Goal: Navigation & Orientation: Find specific page/section

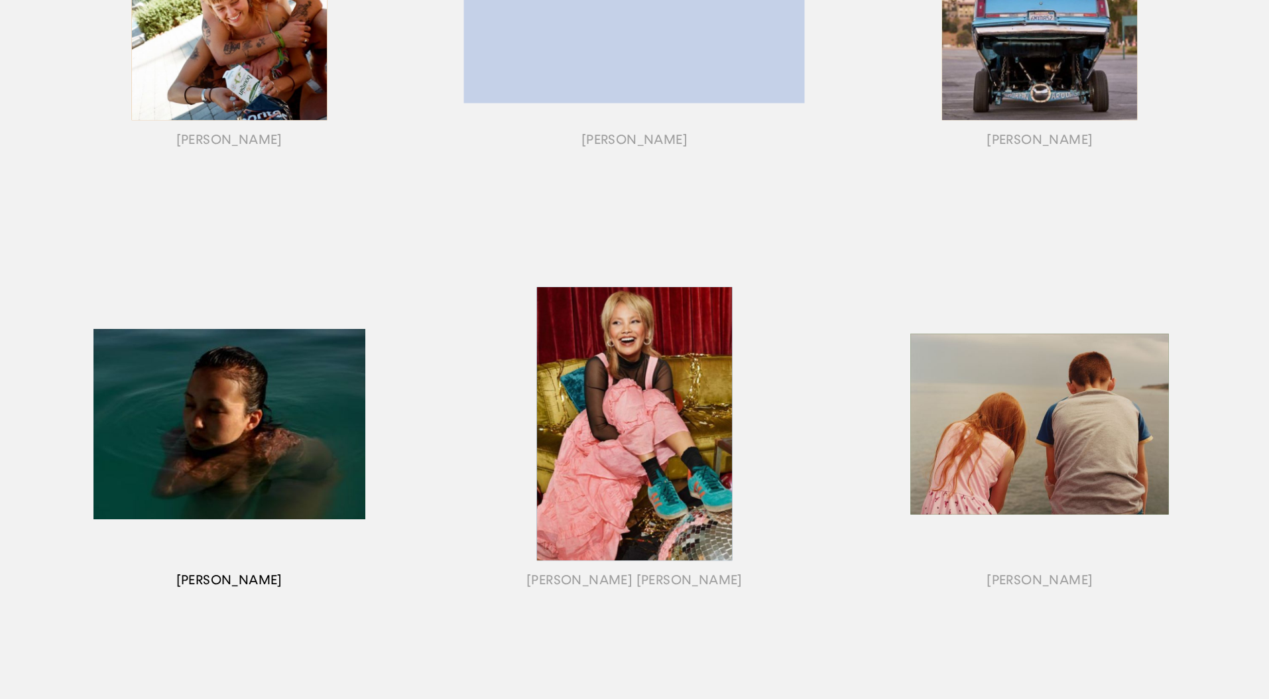
scroll to position [310, 0]
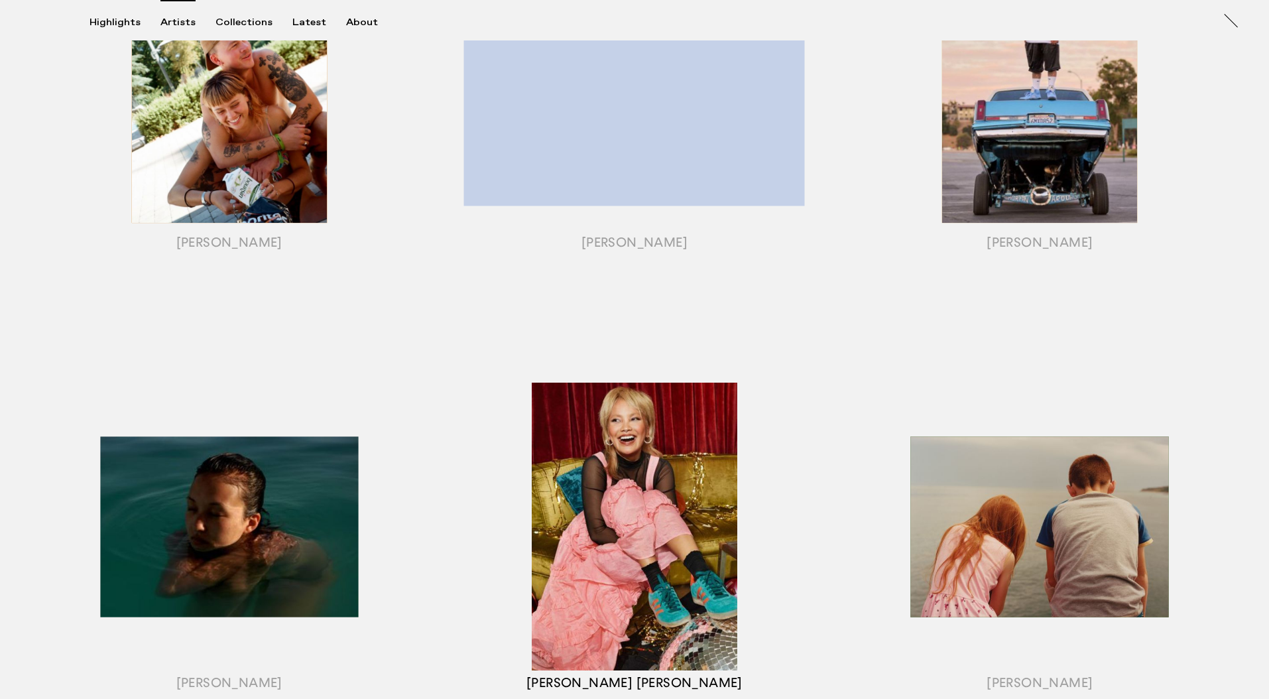
click at [686, 458] on div "button" at bounding box center [634, 543] width 405 height 414
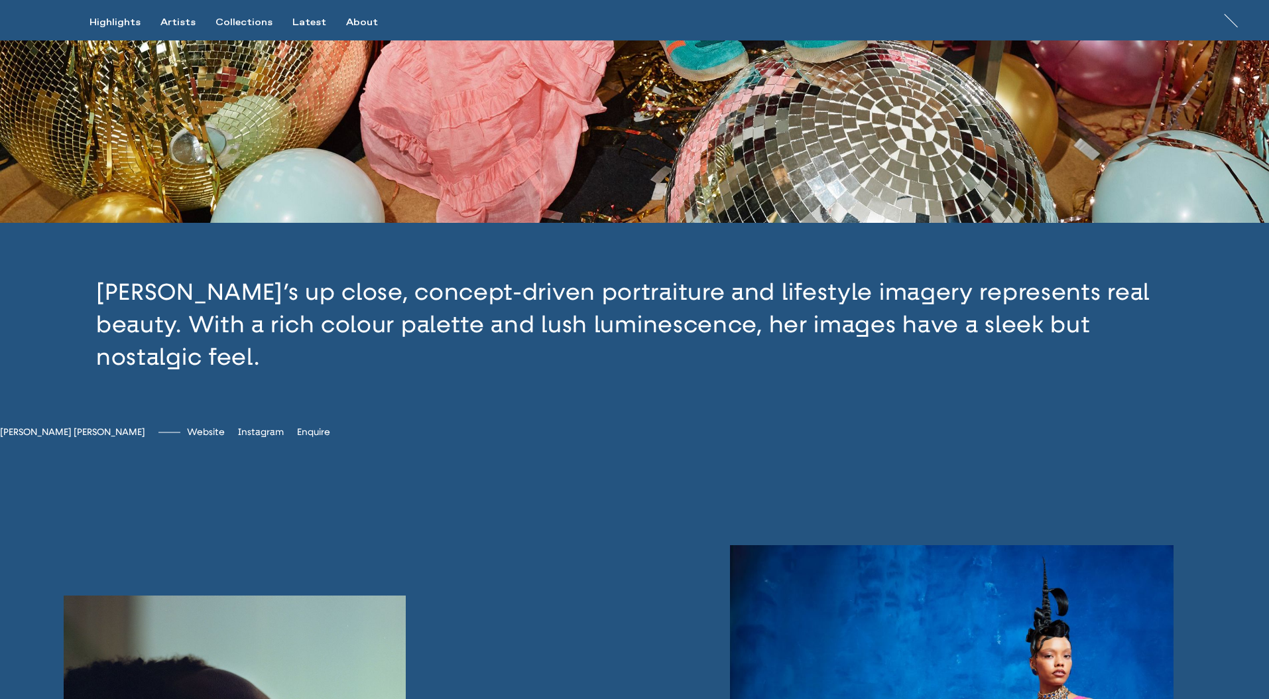
scroll to position [431, 0]
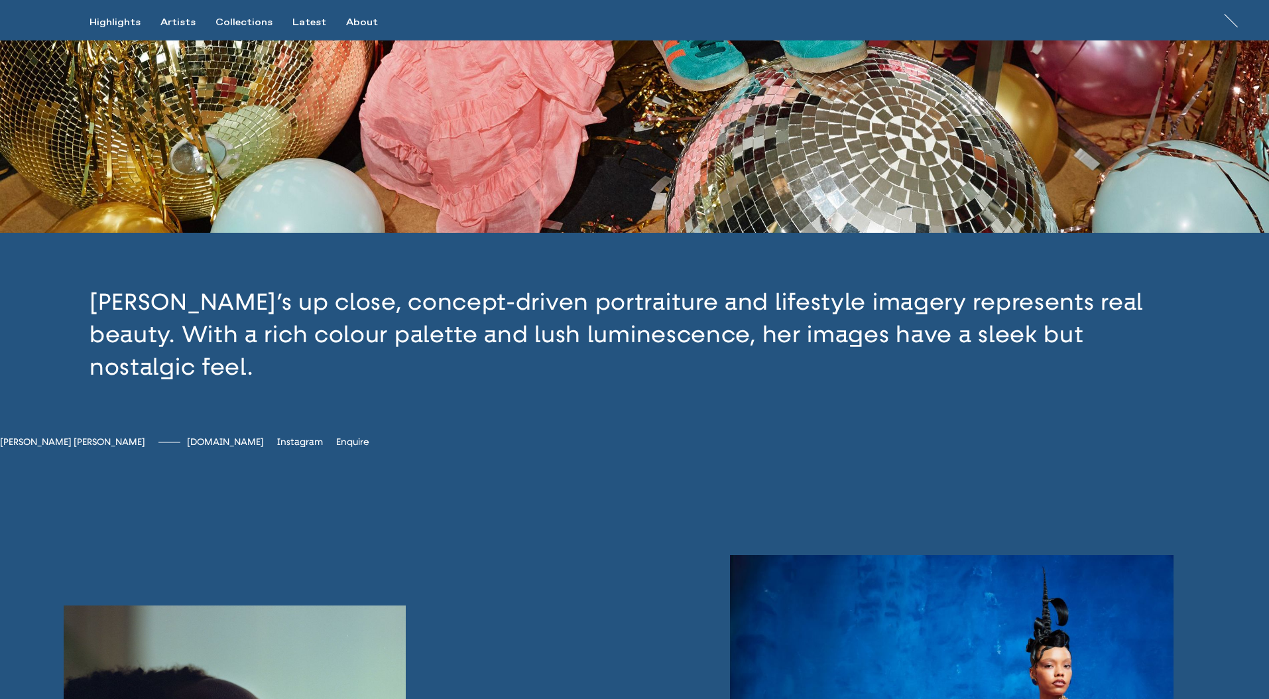
click at [225, 436] on span "[DOMAIN_NAME]" at bounding box center [225, 441] width 77 height 11
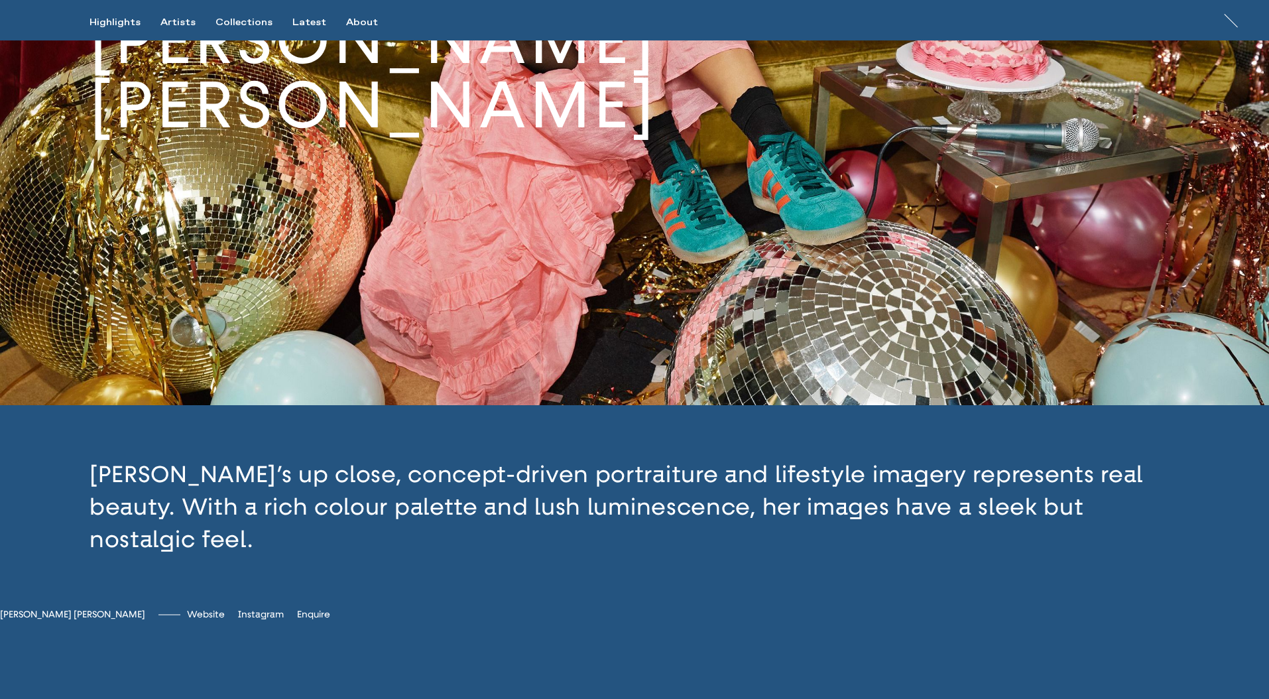
scroll to position [240, 0]
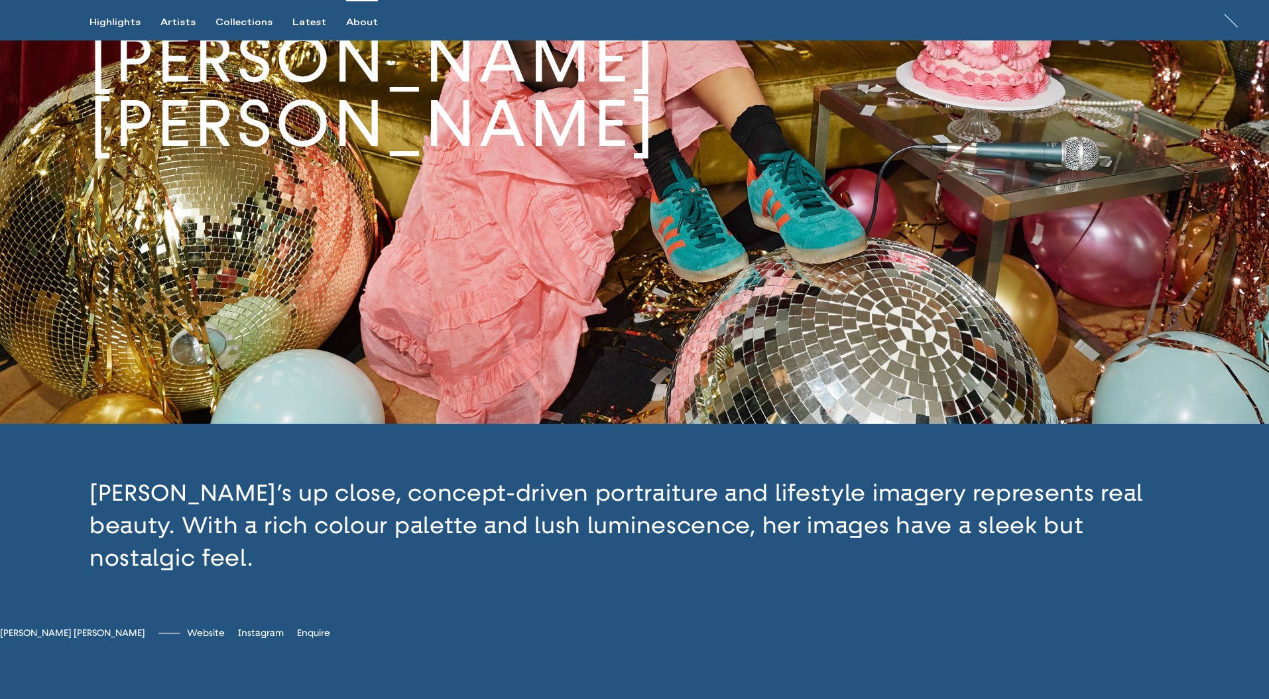
click at [356, 19] on div "About" at bounding box center [362, 23] width 32 height 12
click at [356, 20] on div "About" at bounding box center [362, 23] width 32 height 12
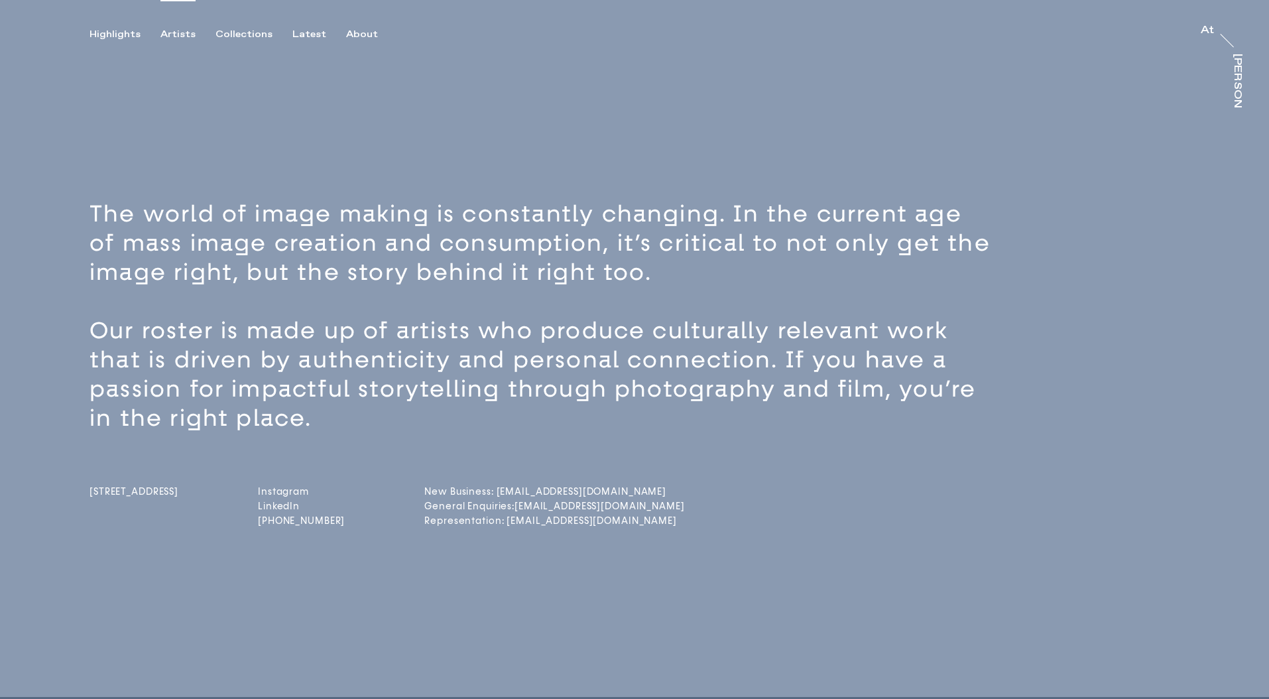
click at [172, 32] on div "Artists" at bounding box center [177, 35] width 35 height 12
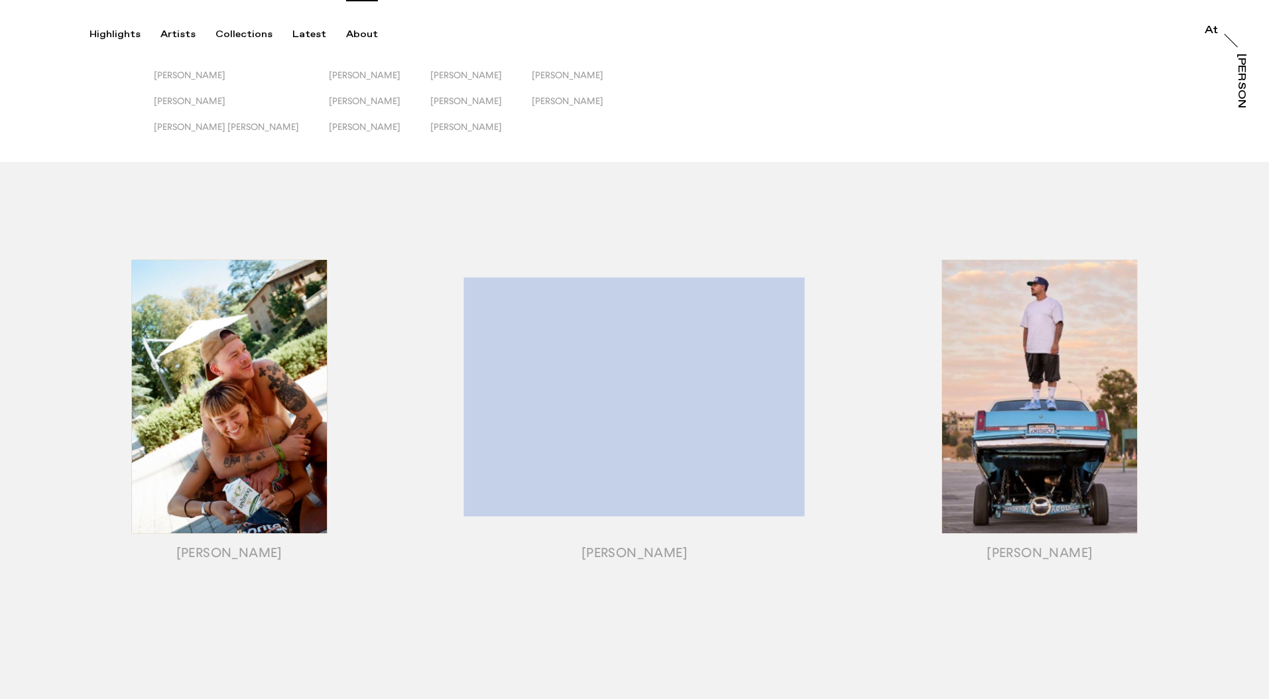
click at [365, 35] on div "About" at bounding box center [362, 35] width 32 height 12
